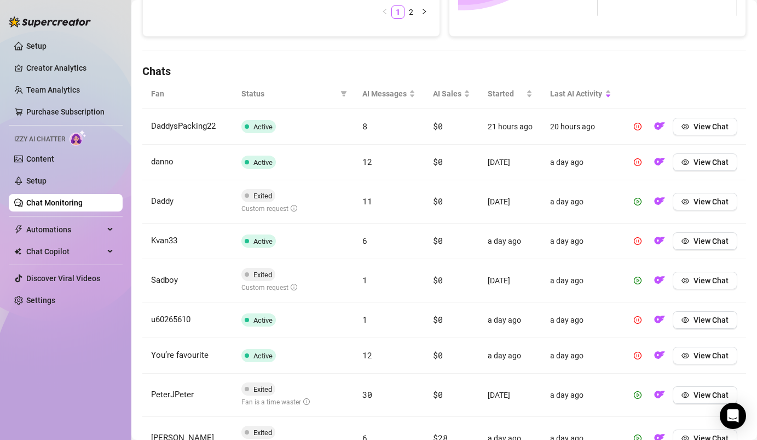
scroll to position [328, 0]
click at [710, 124] on span "View Chat" at bounding box center [710, 127] width 35 height 9
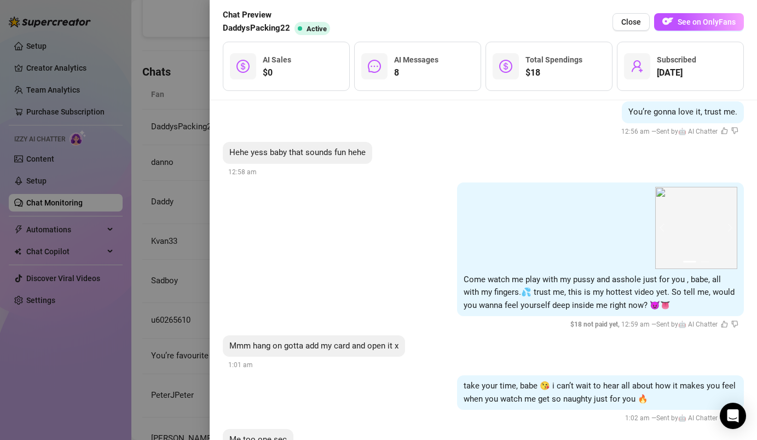
scroll to position [1239, 0]
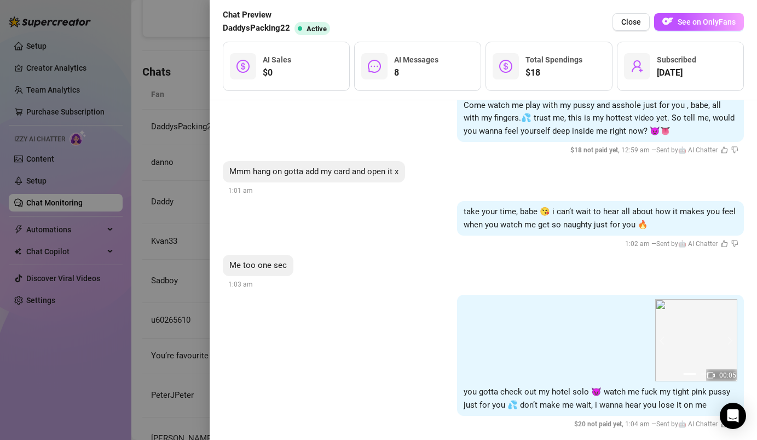
click at [160, 186] on div at bounding box center [378, 220] width 757 height 440
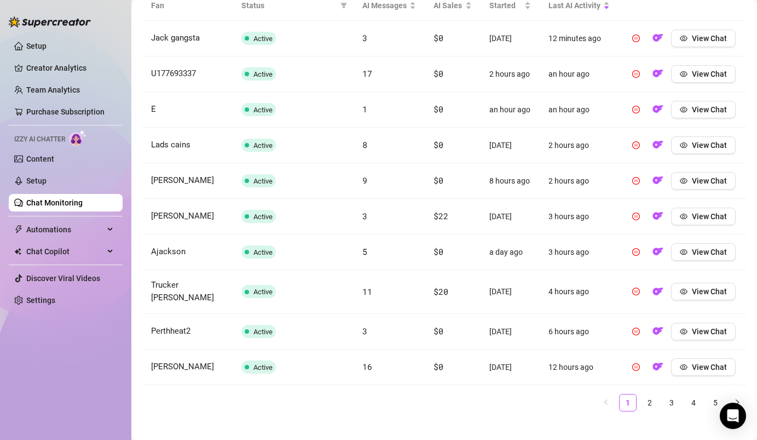
scroll to position [422, 0]
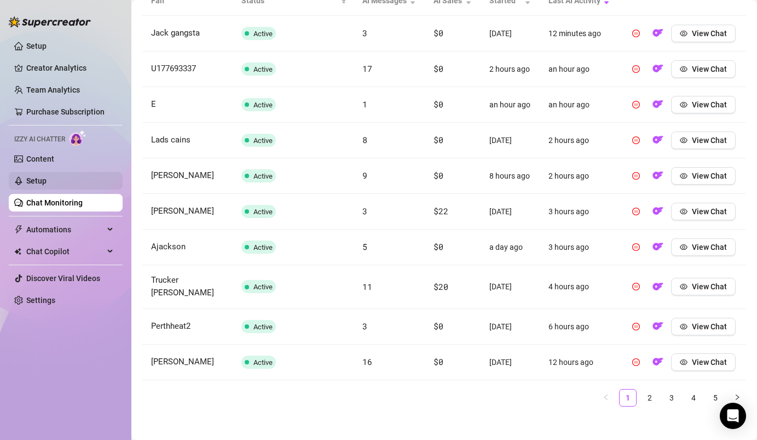
click at [39, 181] on link "Setup" at bounding box center [36, 180] width 20 height 9
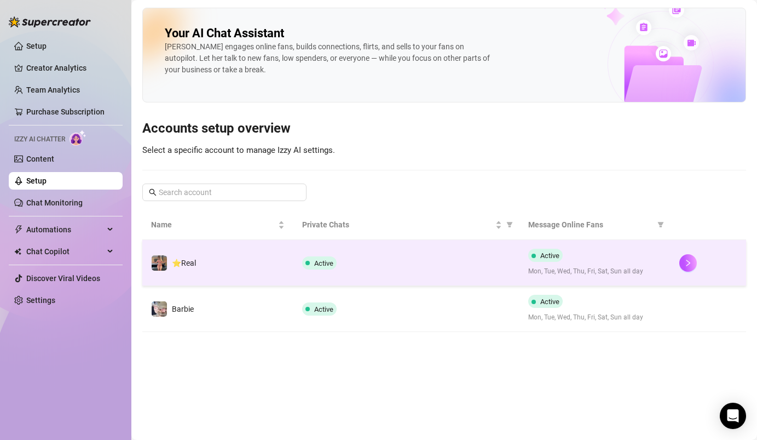
click at [225, 267] on td "⭐️Real" at bounding box center [217, 263] width 151 height 46
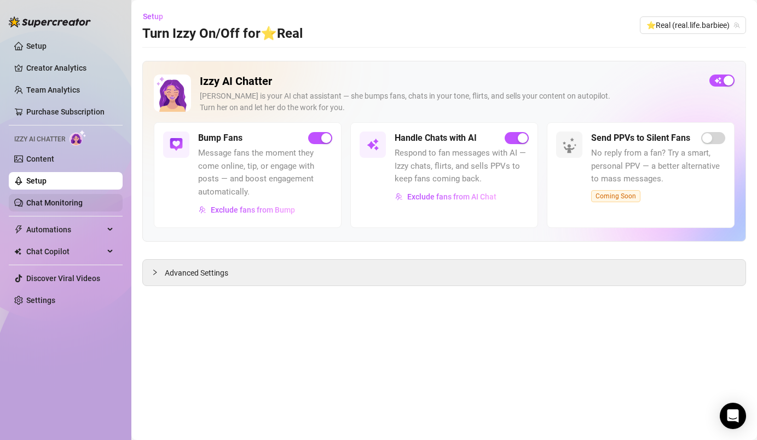
click at [83, 207] on link "Chat Monitoring" at bounding box center [54, 202] width 56 height 9
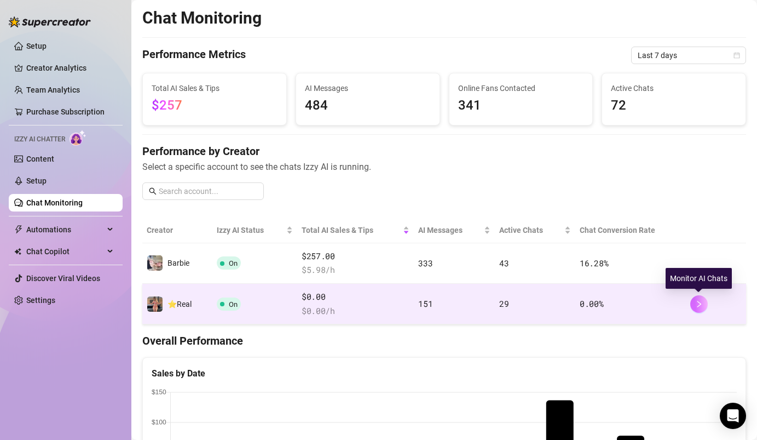
click at [704, 300] on button "button" at bounding box center [699, 304] width 18 height 18
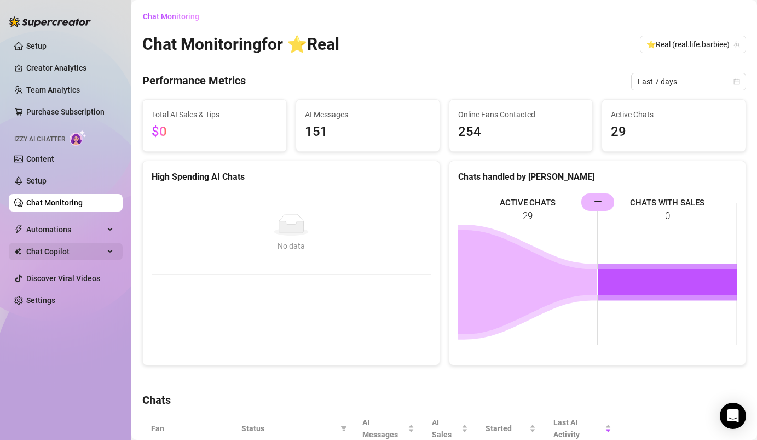
click at [81, 249] on span "Chat Copilot" at bounding box center [65, 251] width 78 height 18
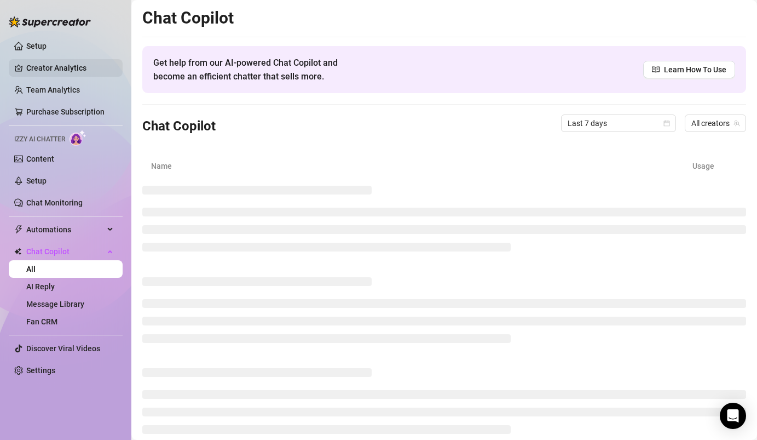
click at [98, 68] on link "Creator Analytics" at bounding box center [70, 68] width 88 height 18
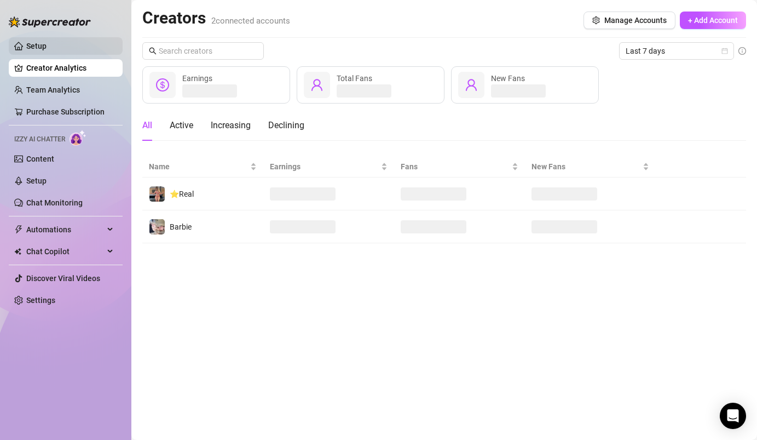
click at [47, 42] on link "Setup" at bounding box center [36, 46] width 20 height 9
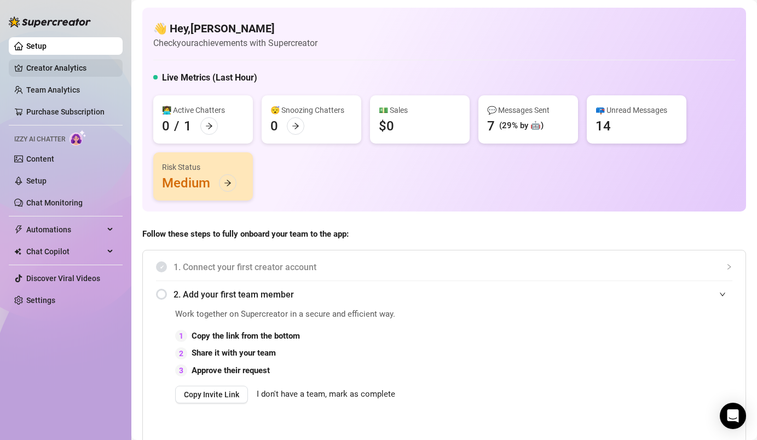
click at [78, 72] on link "Creator Analytics" at bounding box center [70, 68] width 88 height 18
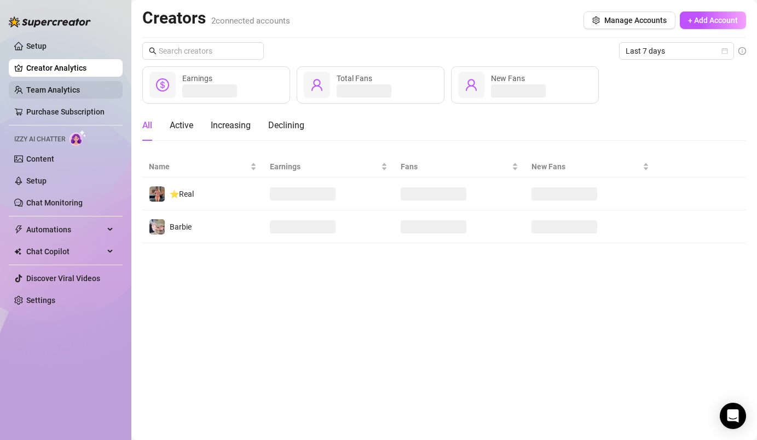
click at [59, 94] on link "Team Analytics" at bounding box center [53, 89] width 54 height 9
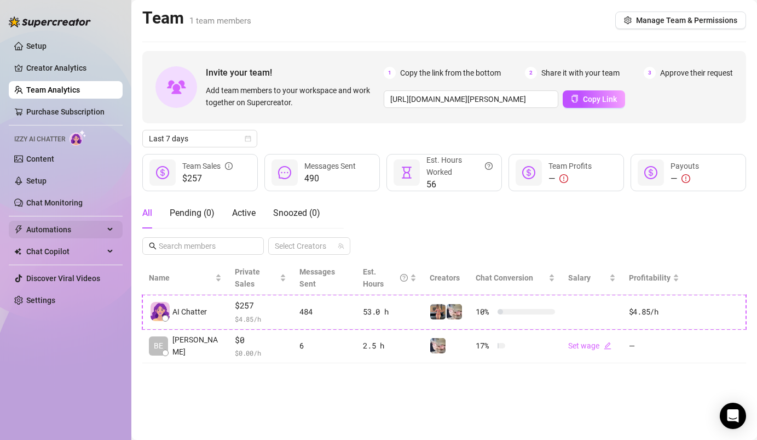
click at [99, 236] on span "Automations" at bounding box center [65, 230] width 78 height 18
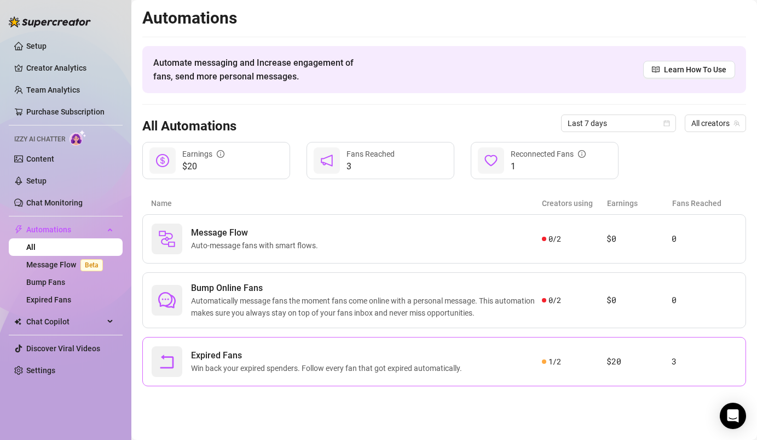
click at [380, 355] on span "Expired Fans" at bounding box center [328, 355] width 275 height 13
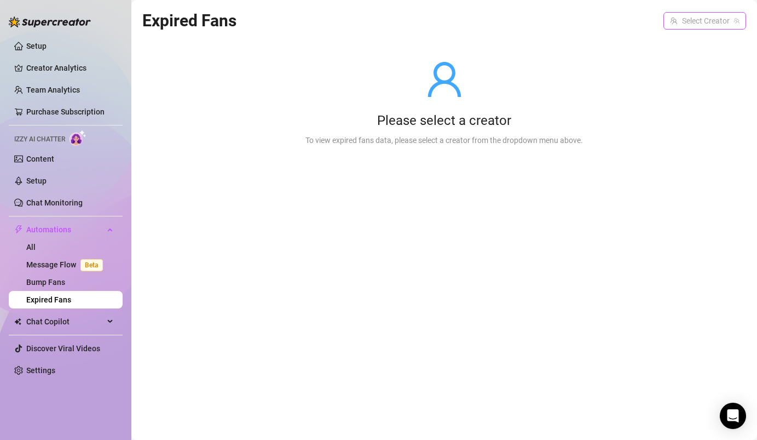
click at [693, 19] on input "search" at bounding box center [700, 21] width 60 height 16
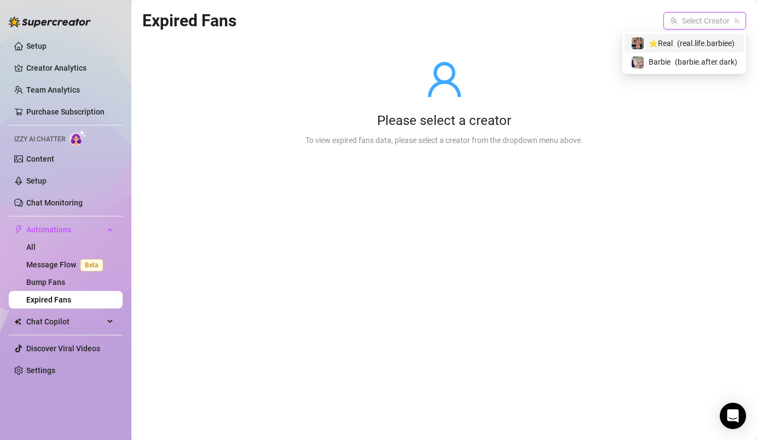
click at [677, 42] on span "( real.life.barbiee )" at bounding box center [705, 43] width 57 height 12
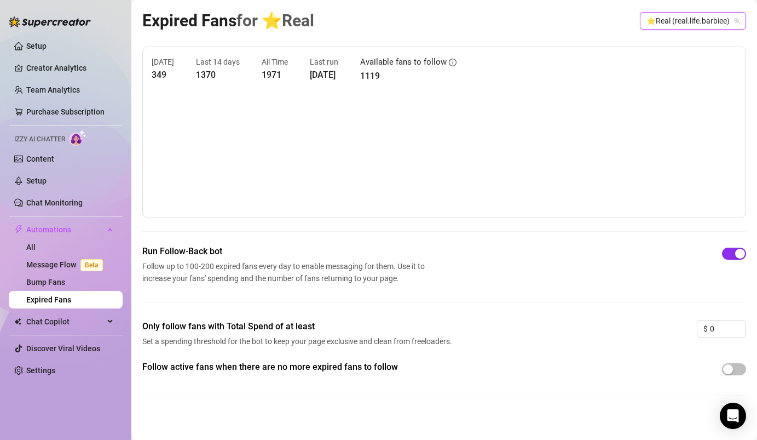
click at [738, 256] on div "button" at bounding box center [740, 253] width 10 height 10
click at [735, 254] on span "button" at bounding box center [734, 253] width 24 height 12
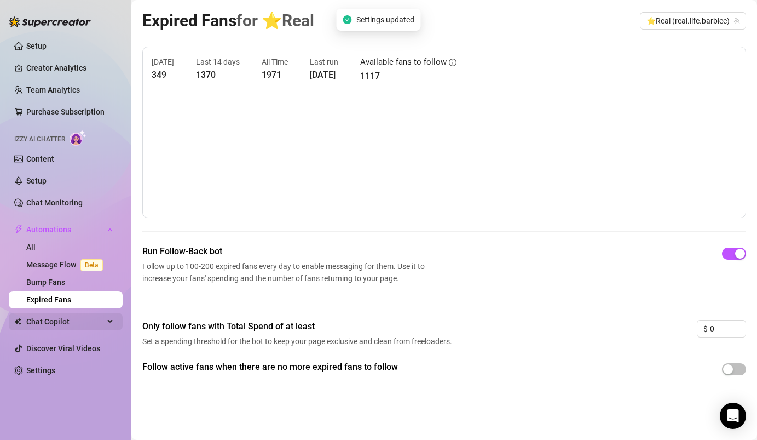
click at [57, 323] on span "Chat Copilot" at bounding box center [65, 322] width 78 height 18
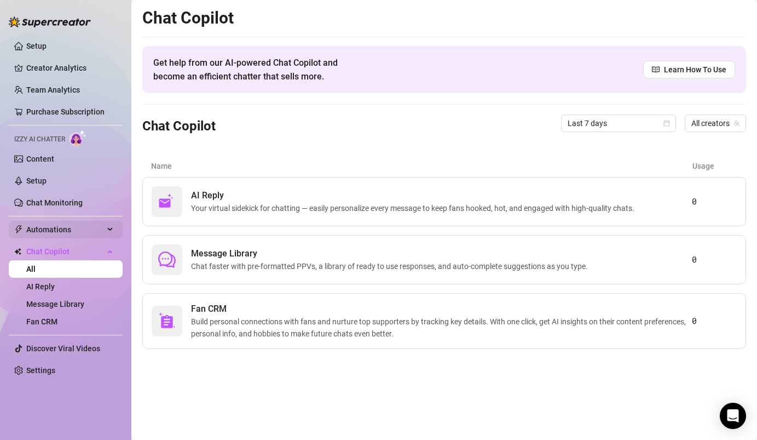
click at [86, 232] on span "Automations" at bounding box center [65, 230] width 78 height 18
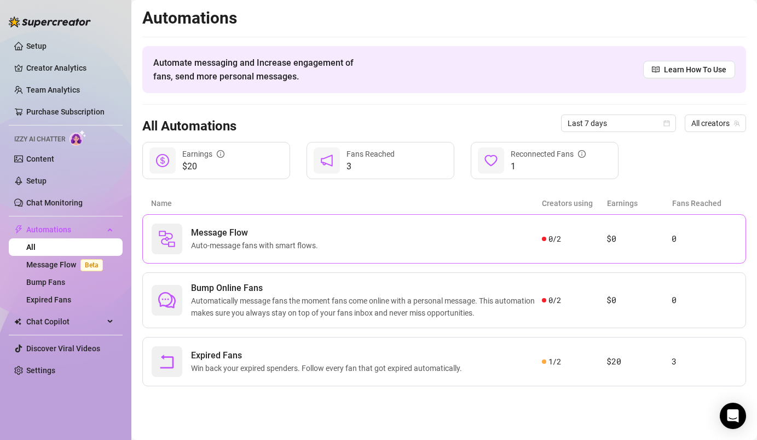
click at [281, 239] on span "Message Flow" at bounding box center [256, 232] width 131 height 13
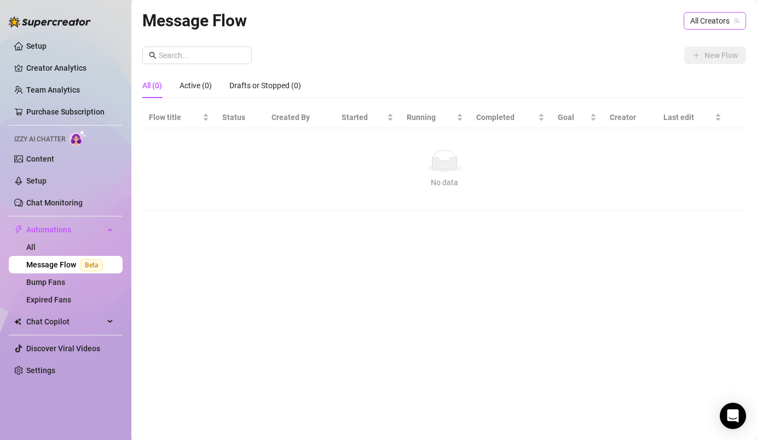
click at [720, 24] on span "All Creators" at bounding box center [714, 21] width 49 height 16
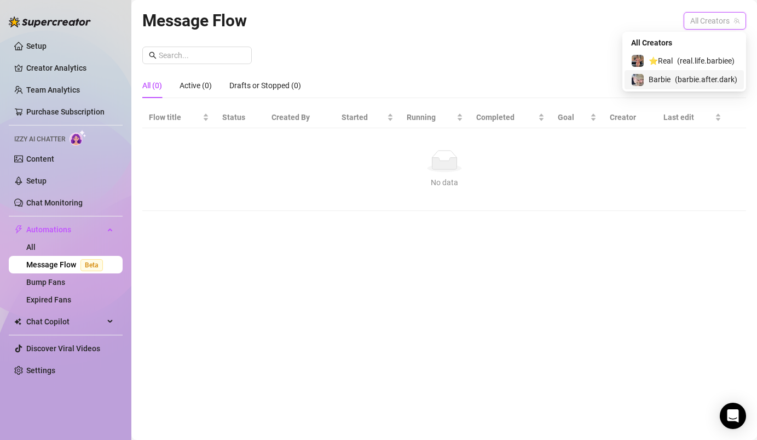
click at [692, 79] on span "( barbie.after.dark )" at bounding box center [706, 79] width 62 height 12
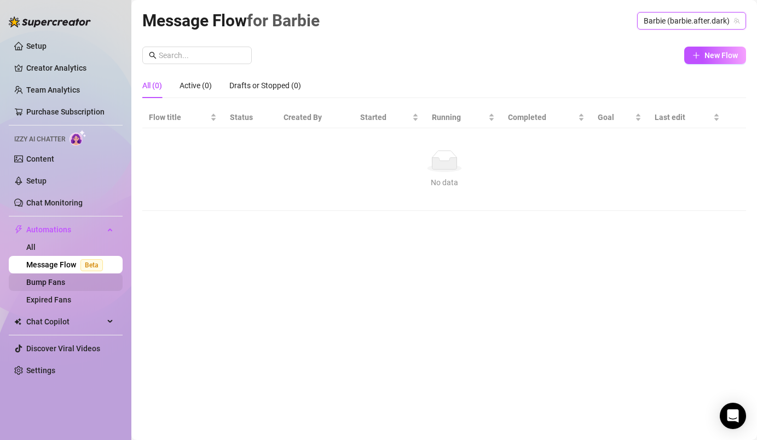
click at [65, 277] on link "Bump Fans" at bounding box center [45, 281] width 39 height 9
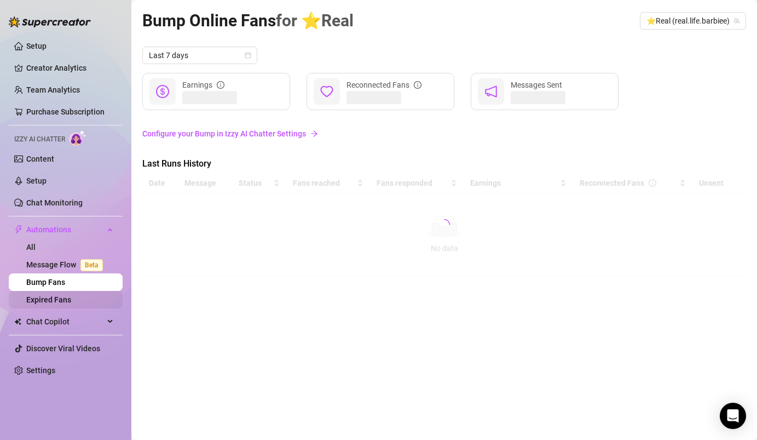
click at [46, 296] on link "Expired Fans" at bounding box center [48, 299] width 45 height 9
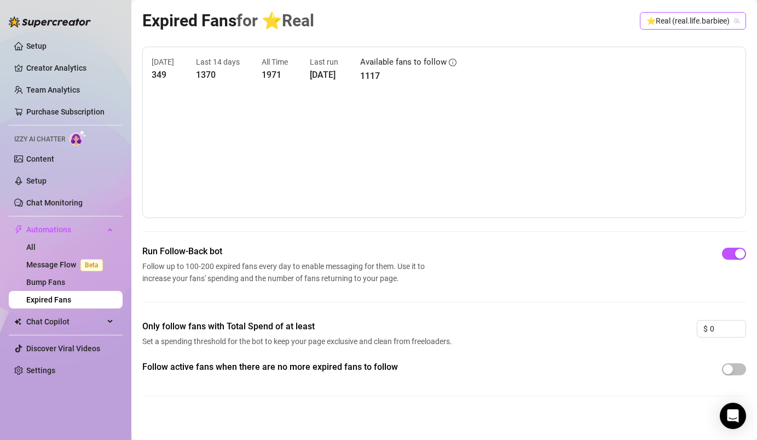
click at [712, 21] on span "⭐️Real (real.life.barbiee)" at bounding box center [692, 21] width 93 height 16
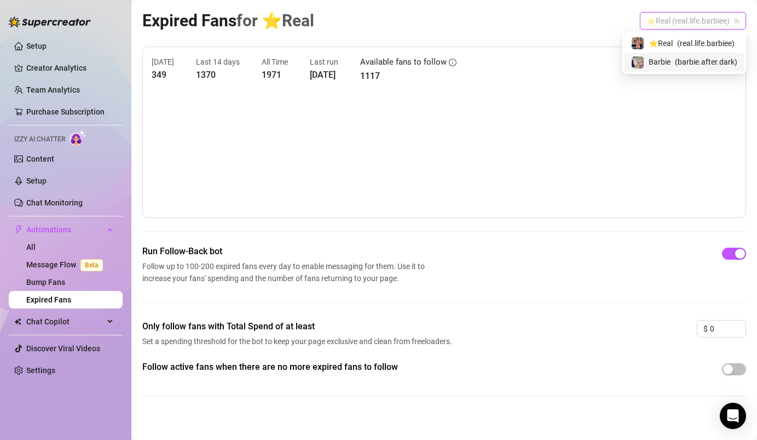
click at [683, 66] on span "( barbie.after.dark )" at bounding box center [706, 62] width 62 height 12
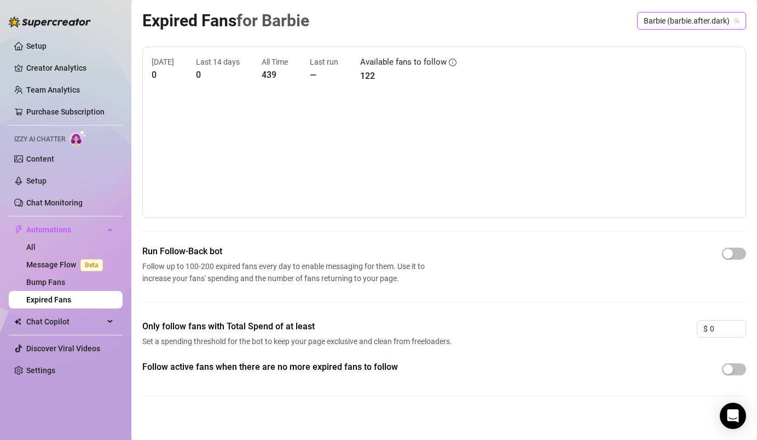
click at [703, 19] on span "Barbie (barbie.after.dark)" at bounding box center [692, 21] width 96 height 16
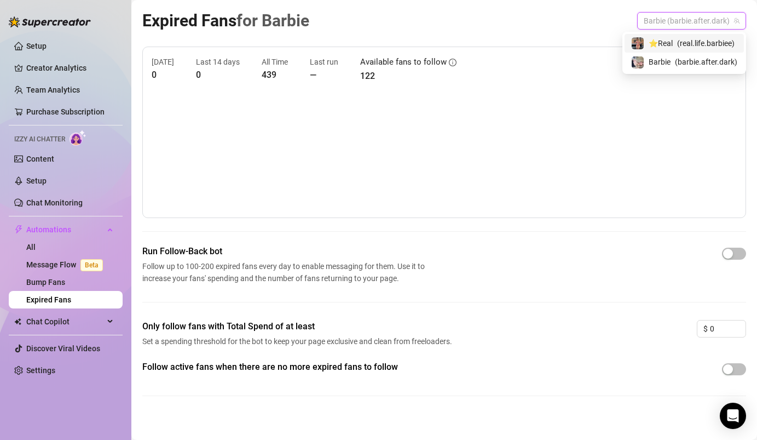
click at [685, 44] on span "( real.life.barbiee )" at bounding box center [705, 43] width 57 height 12
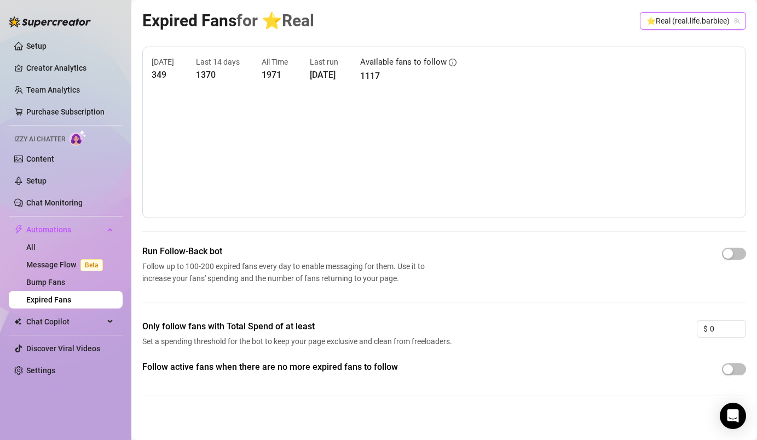
click at [730, 20] on span "⭐️Real (real.life.barbiee)" at bounding box center [692, 21] width 93 height 16
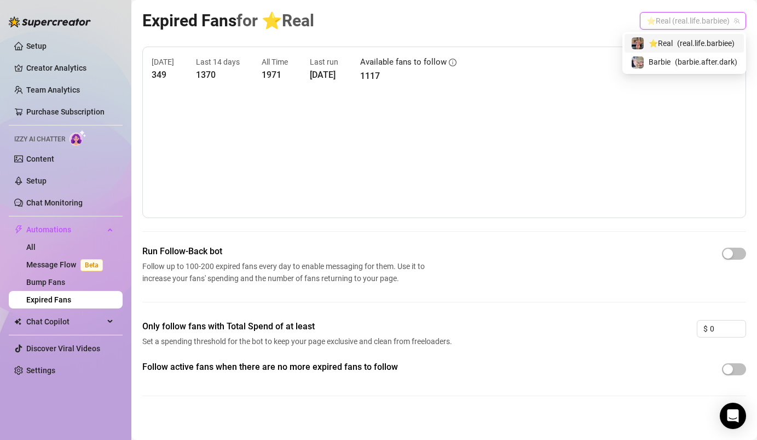
click at [709, 49] on div "⭐️Real ( real.life.barbiee )" at bounding box center [684, 43] width 106 height 13
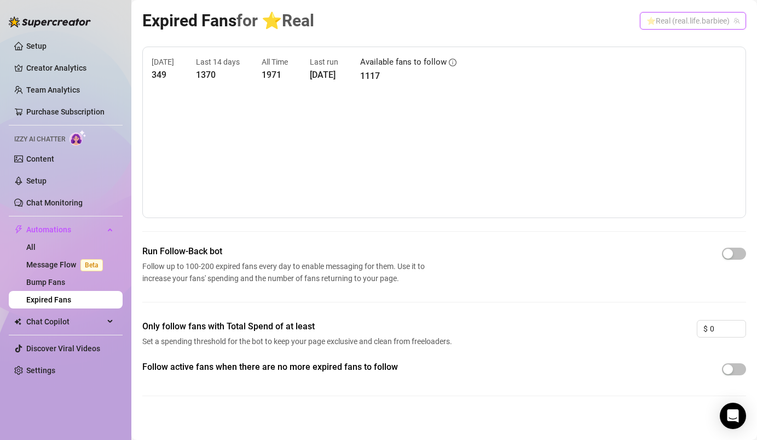
click at [694, 16] on span "⭐️Real (real.life.barbiee)" at bounding box center [692, 21] width 93 height 16
click at [684, 61] on span "( barbie.after.dark )" at bounding box center [706, 62] width 62 height 12
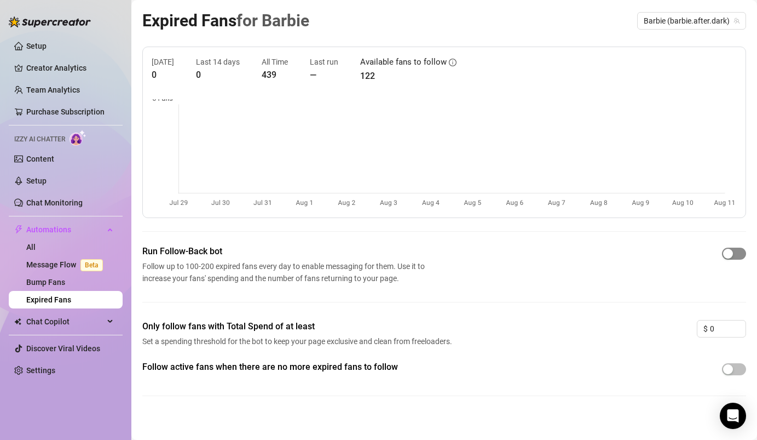
click at [732, 253] on div "button" at bounding box center [728, 253] width 10 height 10
click at [712, 19] on span "Barbie (barbie.after.dark)" at bounding box center [692, 21] width 96 height 16
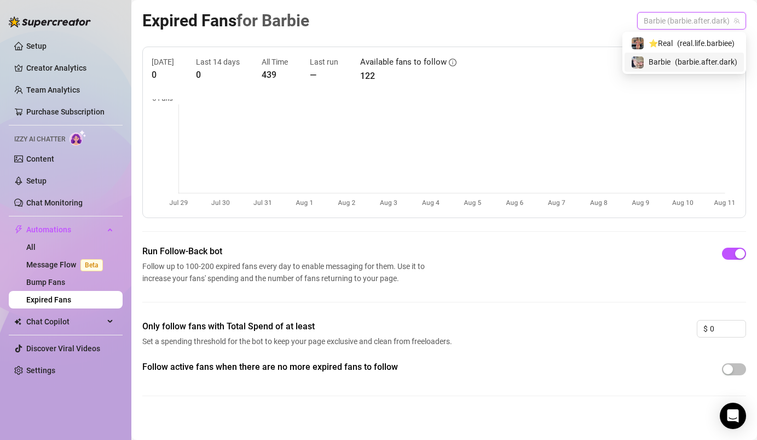
click at [677, 68] on div "Barbie ( barbie.after.dark )" at bounding box center [683, 62] width 119 height 19
click at [698, 22] on span "Barbie (barbie.after.dark)" at bounding box center [692, 21] width 96 height 16
click at [685, 44] on span "( real.life.barbiee )" at bounding box center [705, 43] width 57 height 12
